Goal: Task Accomplishment & Management: Manage account settings

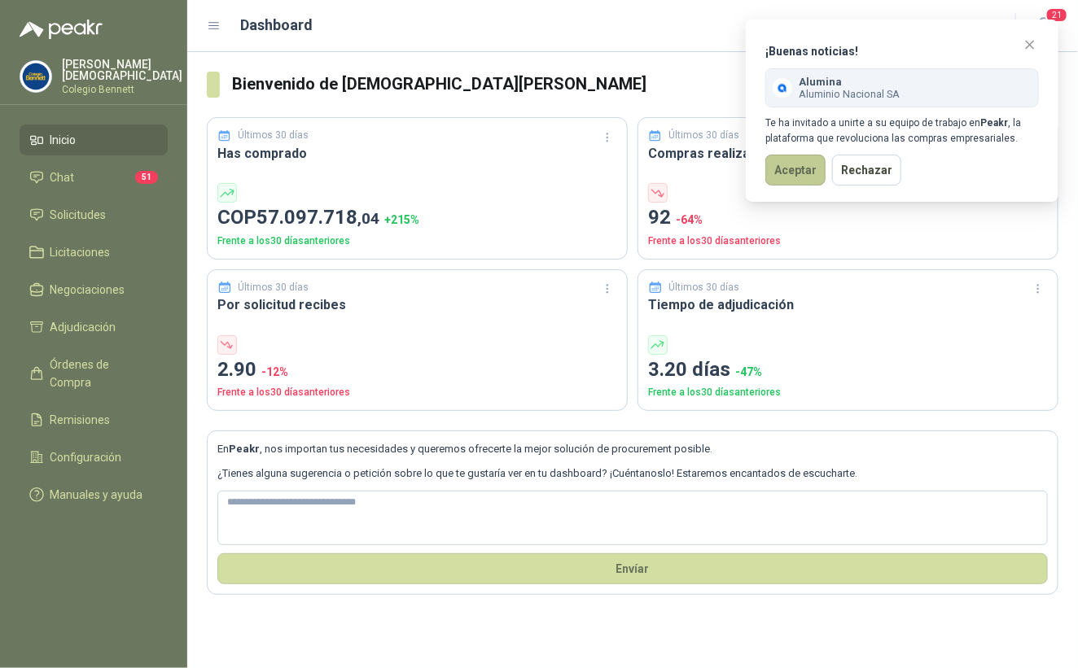
click at [785, 171] on button "Aceptar" at bounding box center [795, 170] width 60 height 31
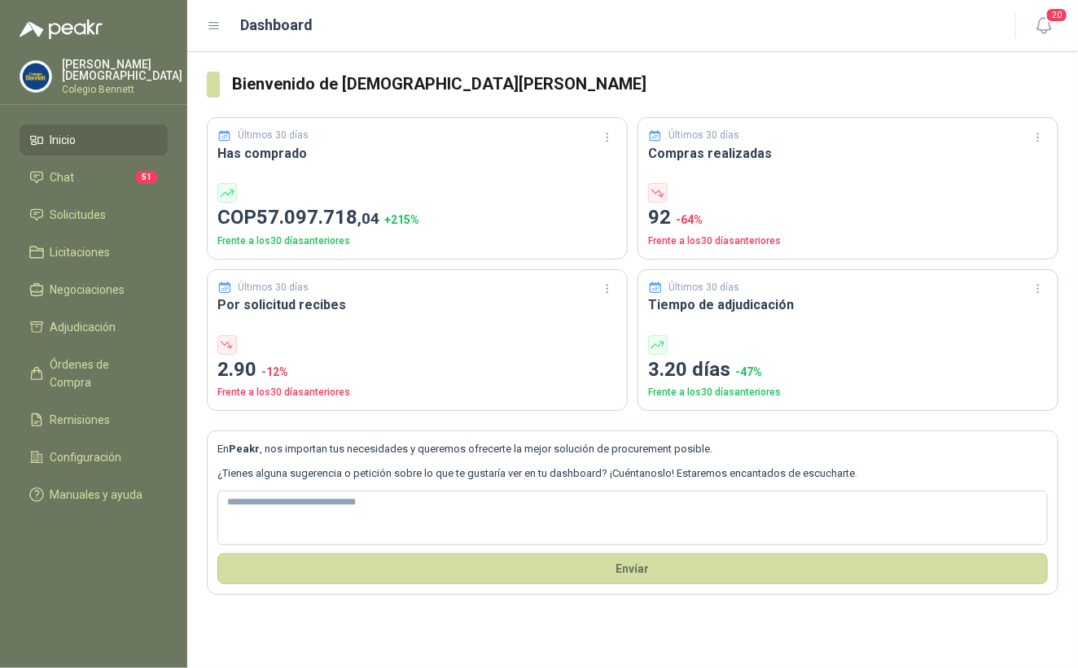
click at [111, 64] on p "[PERSON_NAME]" at bounding box center [122, 70] width 120 height 23
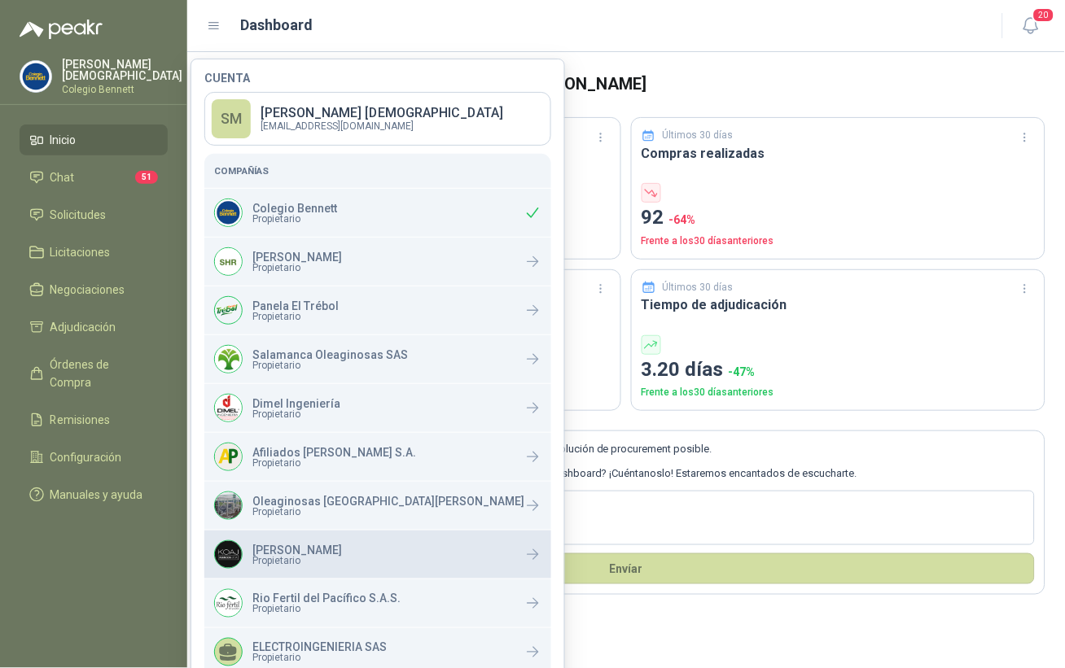
scroll to position [218, 0]
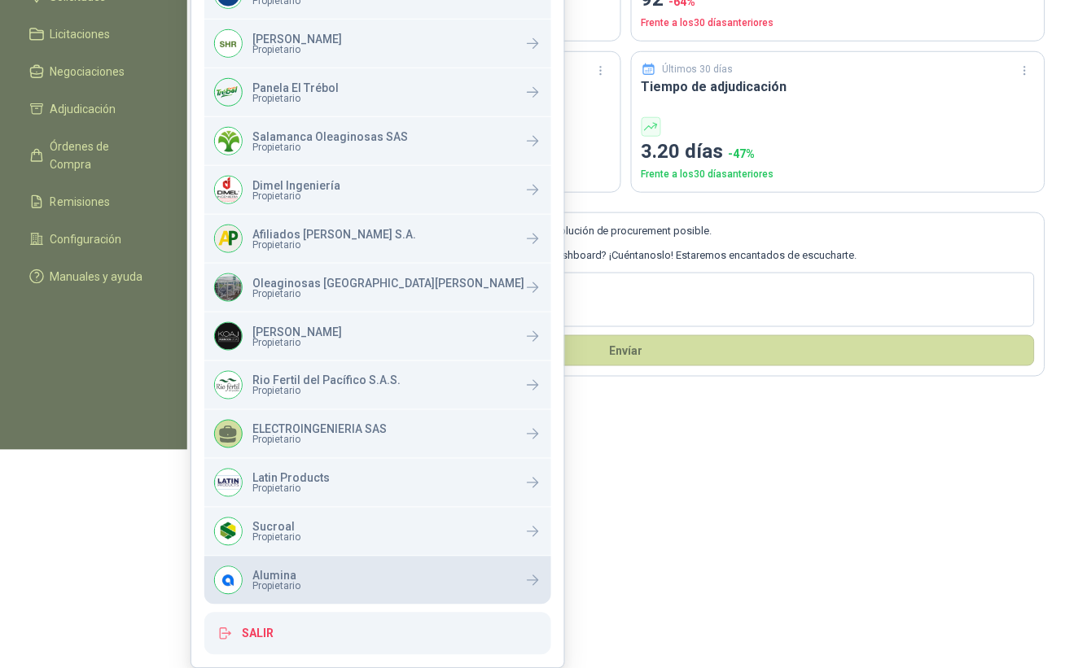
click at [280, 576] on p "Alumina" at bounding box center [276, 576] width 48 height 11
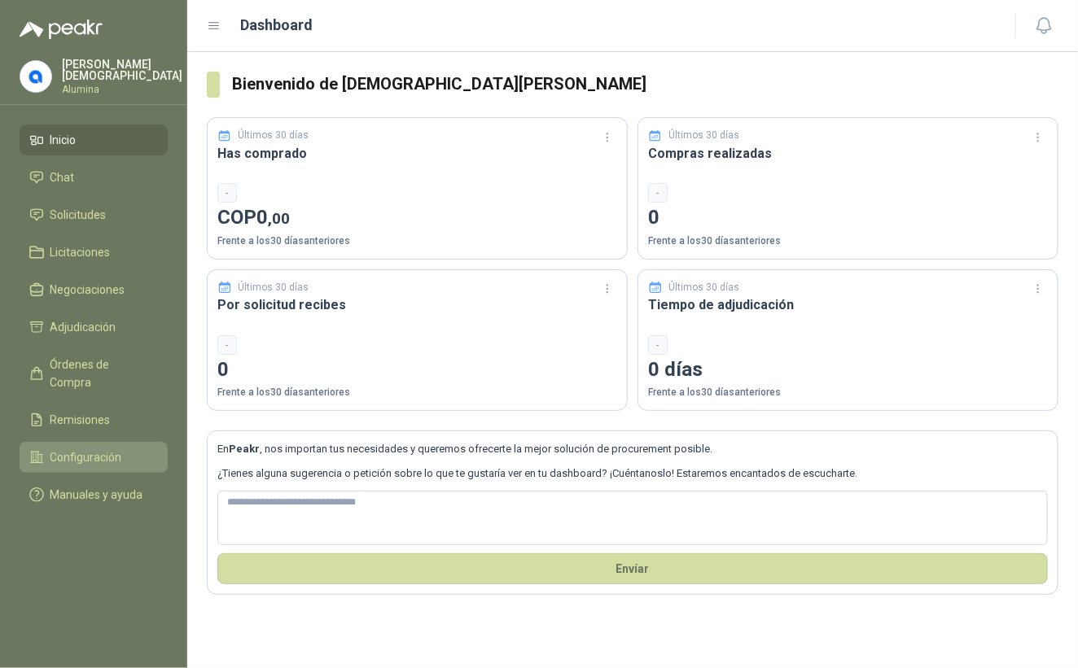
click at [92, 448] on span "Configuración" at bounding box center [86, 457] width 72 height 18
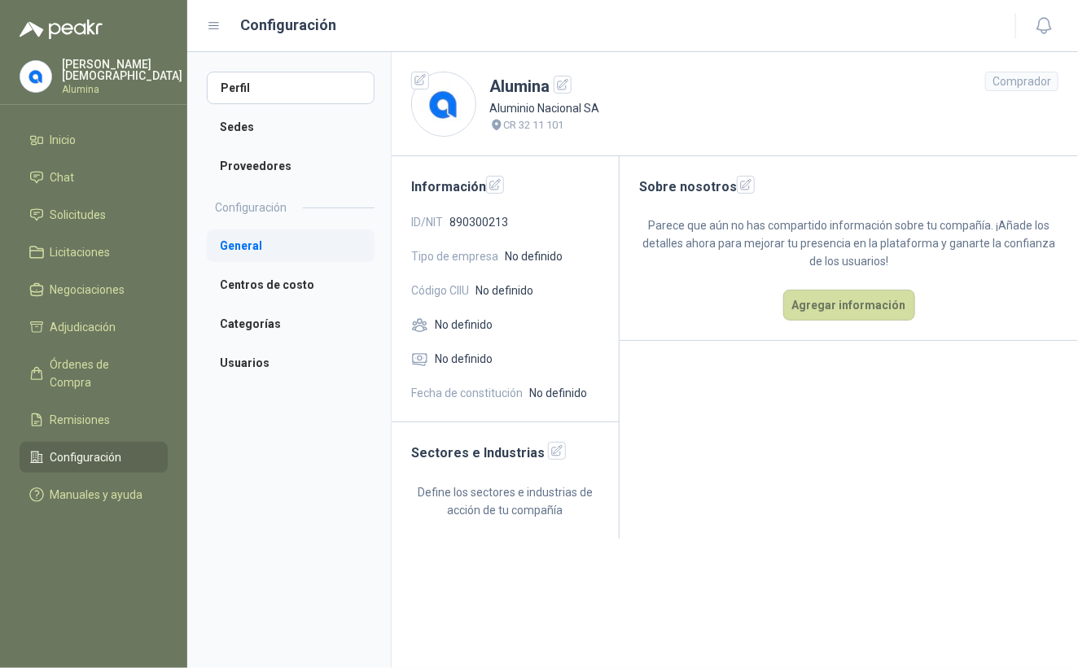
click at [288, 251] on li "General" at bounding box center [291, 246] width 168 height 33
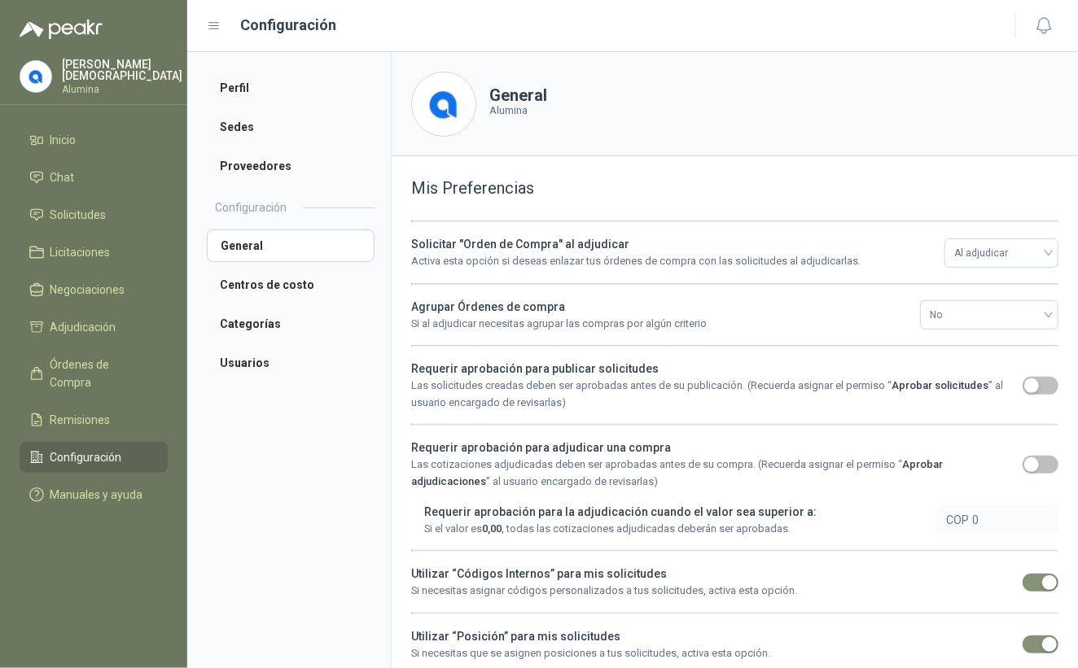
click at [282, 143] on ul "Perfil Sedes Proveedores" at bounding box center [291, 127] width 168 height 111
click at [284, 164] on li "Proveedores" at bounding box center [291, 166] width 168 height 33
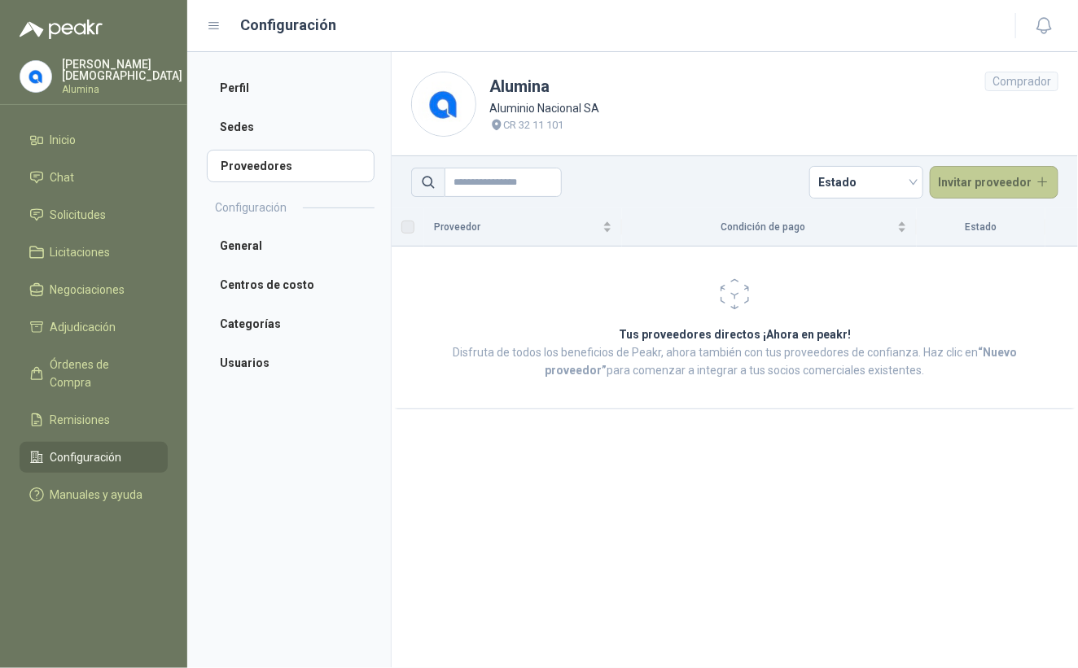
click at [982, 182] on button "Invitar proveedor" at bounding box center [994, 182] width 129 height 33
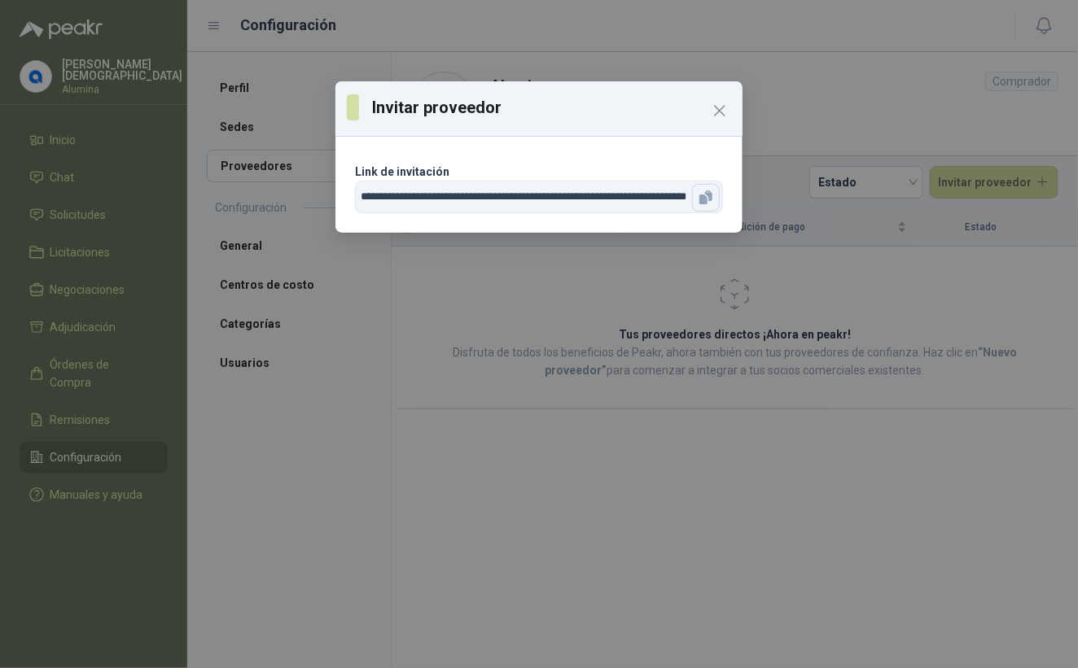
click at [713, 195] on icon "button" at bounding box center [706, 198] width 16 height 16
click at [711, 105] on icon "Close" at bounding box center [720, 111] width 20 height 20
